Goal: Information Seeking & Learning: Learn about a topic

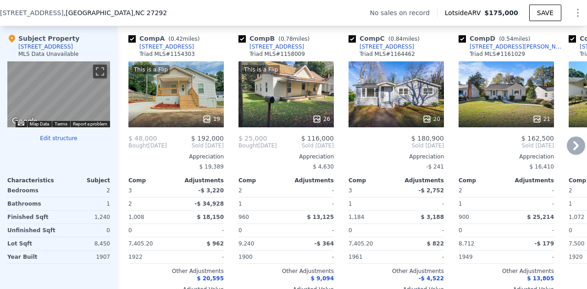
scroll to position [891, 0]
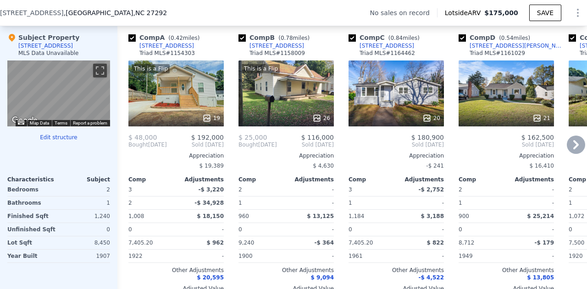
click at [186, 118] on div at bounding box center [175, 118] width 95 height 17
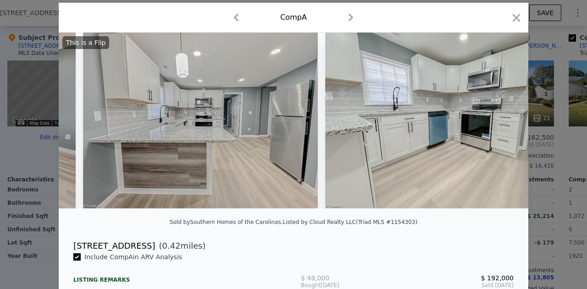
scroll to position [33, 0]
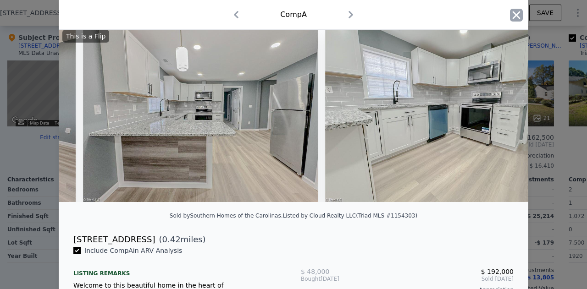
click at [513, 16] on icon "button" at bounding box center [517, 15] width 8 height 8
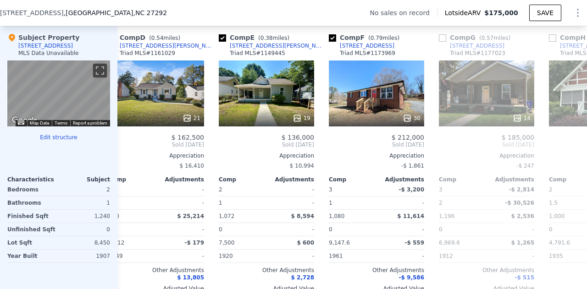
scroll to position [0, 357]
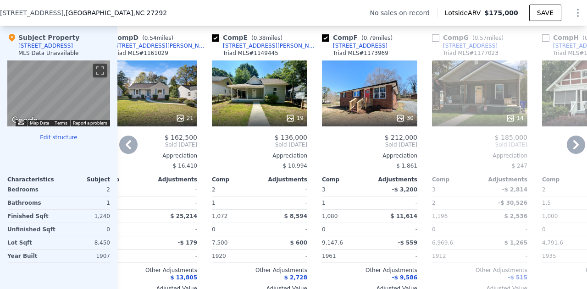
click at [283, 106] on div "19" at bounding box center [259, 94] width 95 height 66
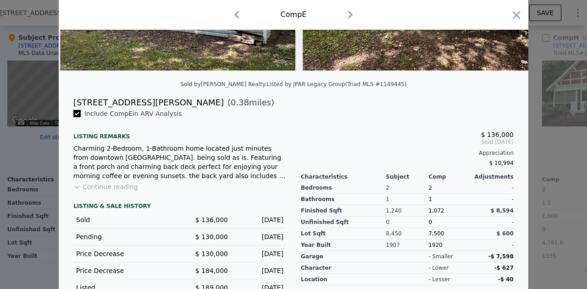
scroll to position [170, 0]
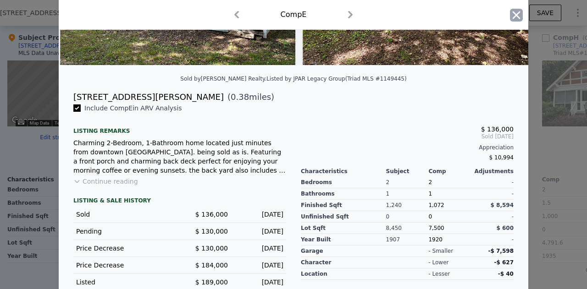
click at [513, 12] on icon "button" at bounding box center [517, 15] width 8 height 8
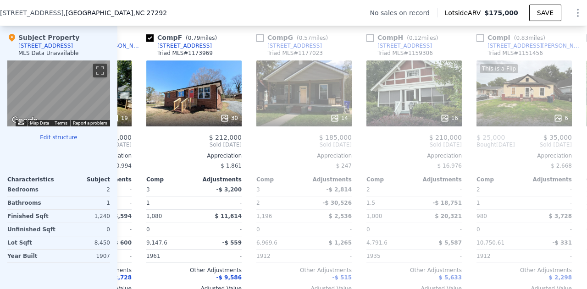
scroll to position [0, 533]
click at [407, 114] on div "16" at bounding box center [413, 94] width 95 height 66
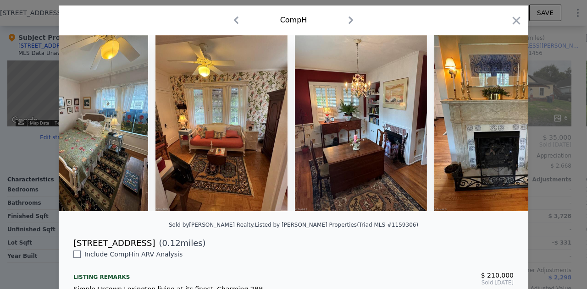
scroll to position [0, 1959]
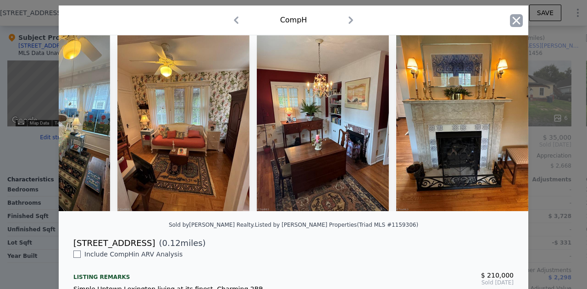
click at [514, 21] on icon "button" at bounding box center [517, 21] width 8 height 8
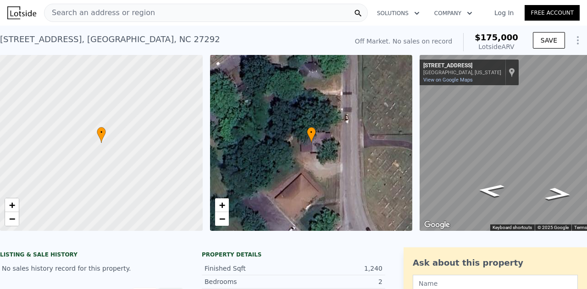
click at [84, 11] on span "Search an address or region" at bounding box center [99, 12] width 111 height 11
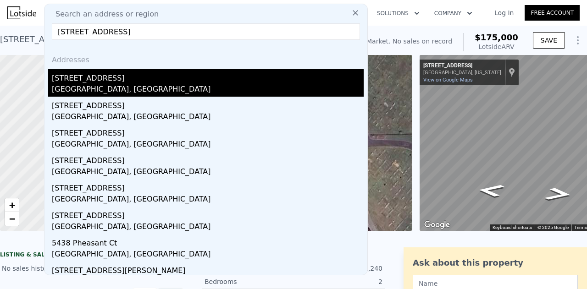
type input "[STREET_ADDRESS]"
click at [151, 88] on div "[GEOGRAPHIC_DATA], [GEOGRAPHIC_DATA]" at bounding box center [208, 90] width 312 height 13
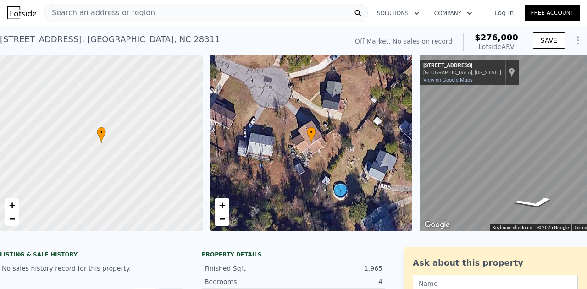
click at [110, 15] on span "Search an address or region" at bounding box center [99, 12] width 111 height 11
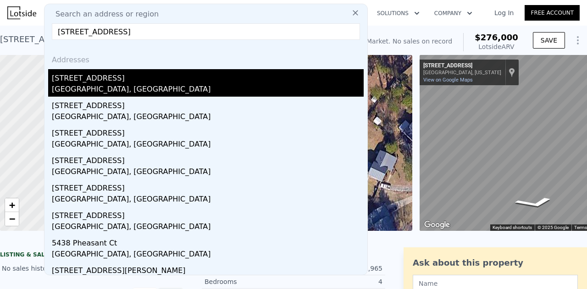
type input "[STREET_ADDRESS]"
click at [103, 88] on div "[GEOGRAPHIC_DATA], [GEOGRAPHIC_DATA]" at bounding box center [208, 90] width 312 height 13
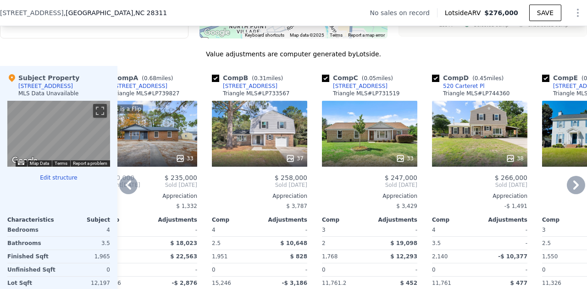
scroll to position [850, 0]
click at [238, 146] on div "37" at bounding box center [259, 134] width 95 height 66
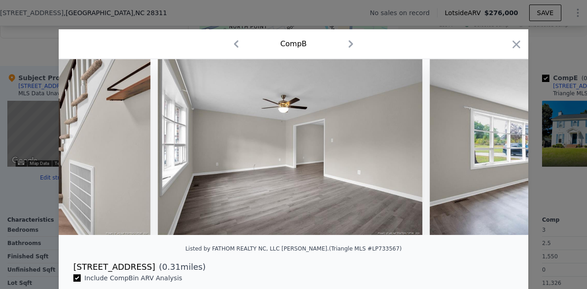
scroll to position [0, 1672]
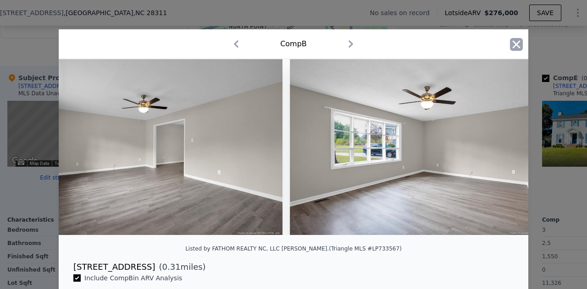
click at [510, 41] on icon "button" at bounding box center [516, 44] width 13 height 13
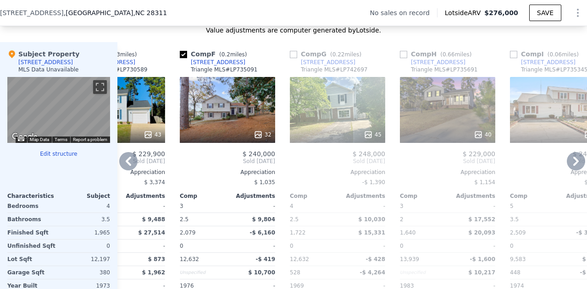
scroll to position [875, 0]
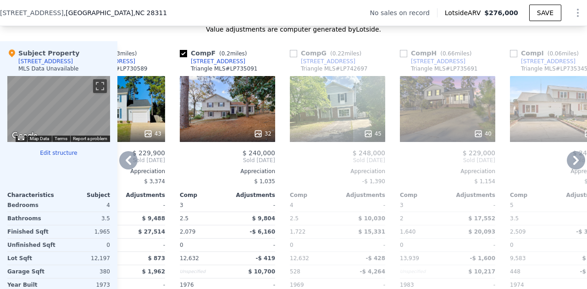
click at [255, 119] on div "32" at bounding box center [227, 109] width 95 height 66
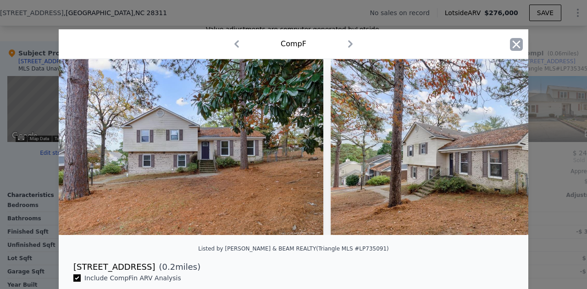
click at [516, 44] on icon "button" at bounding box center [516, 44] width 13 height 13
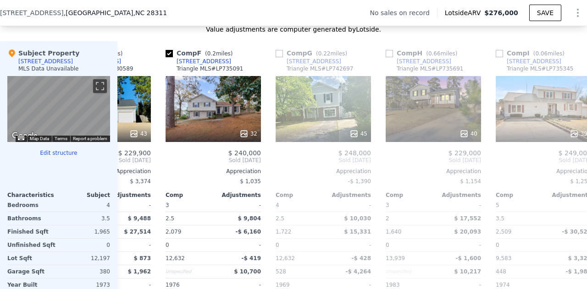
scroll to position [0, 513]
click at [243, 120] on div "32" at bounding box center [213, 109] width 95 height 66
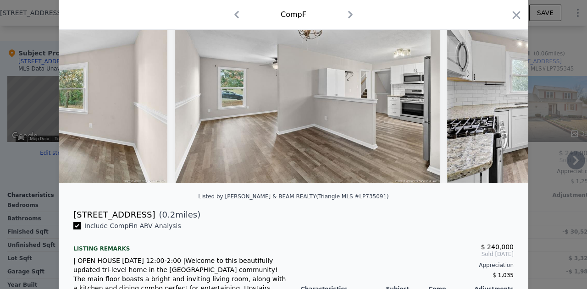
scroll to position [56, 0]
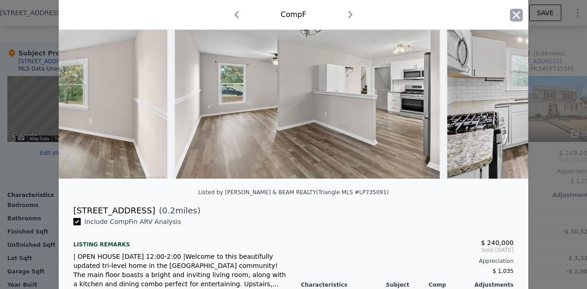
click at [510, 12] on icon "button" at bounding box center [516, 15] width 13 height 13
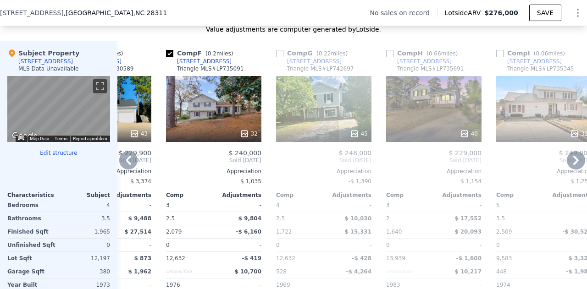
click at [307, 138] on div "45" at bounding box center [324, 133] width 88 height 9
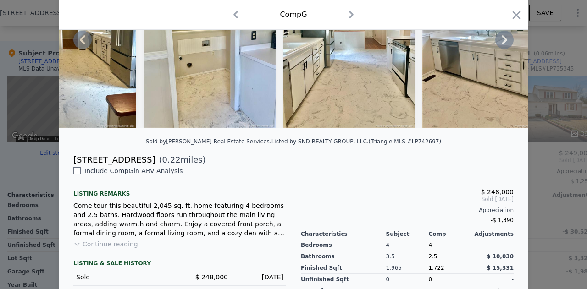
scroll to position [108, 0]
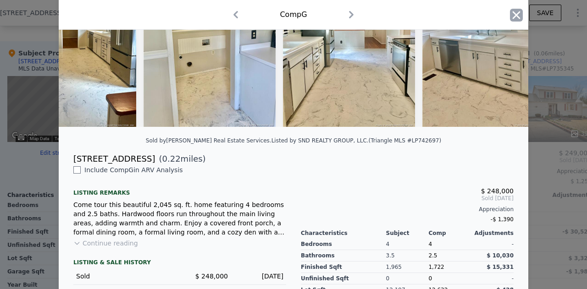
click at [511, 15] on icon "button" at bounding box center [516, 15] width 13 height 13
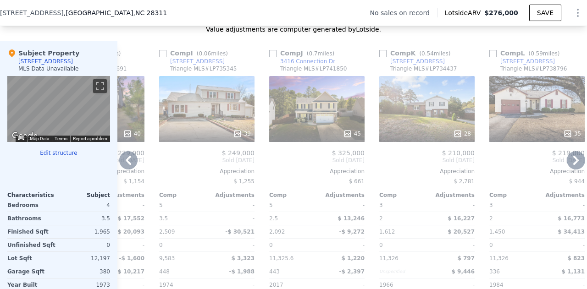
scroll to position [0, 880]
